Goal: Find specific page/section: Find specific page/section

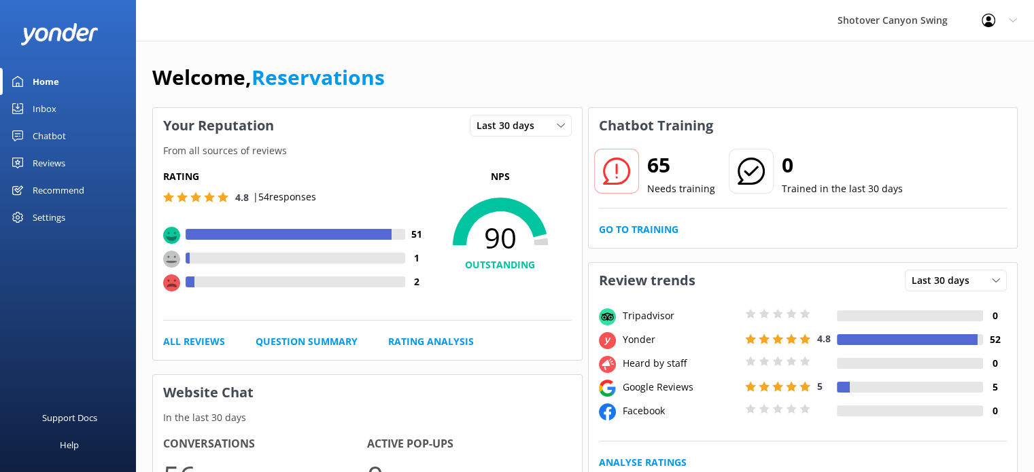
click at [45, 158] on div "Reviews" at bounding box center [49, 163] width 33 height 27
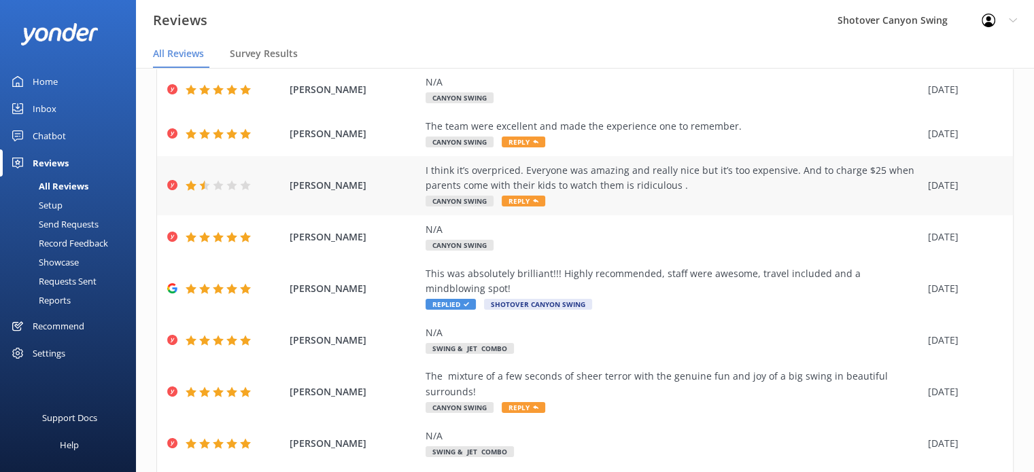
scroll to position [84, 0]
